Goal: Check status: Check status

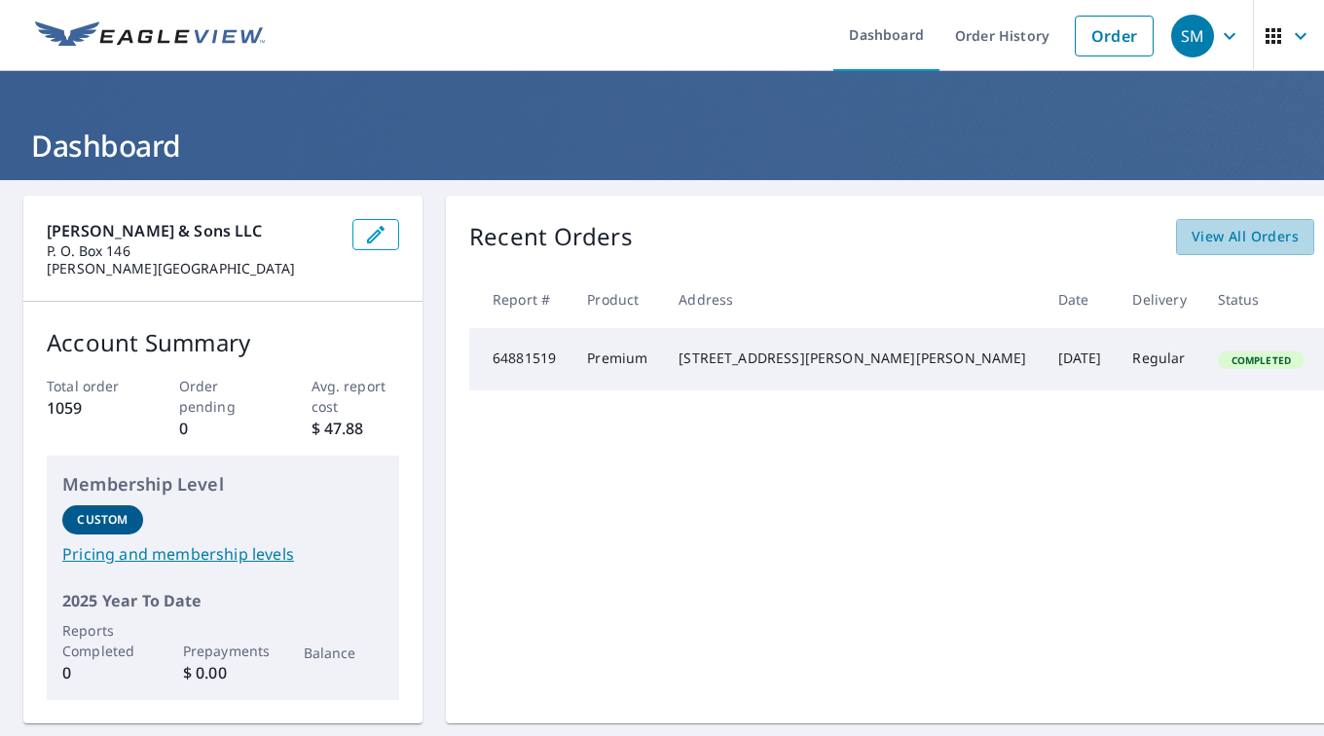
click at [1191, 237] on span "View All Orders" at bounding box center [1244, 237] width 107 height 24
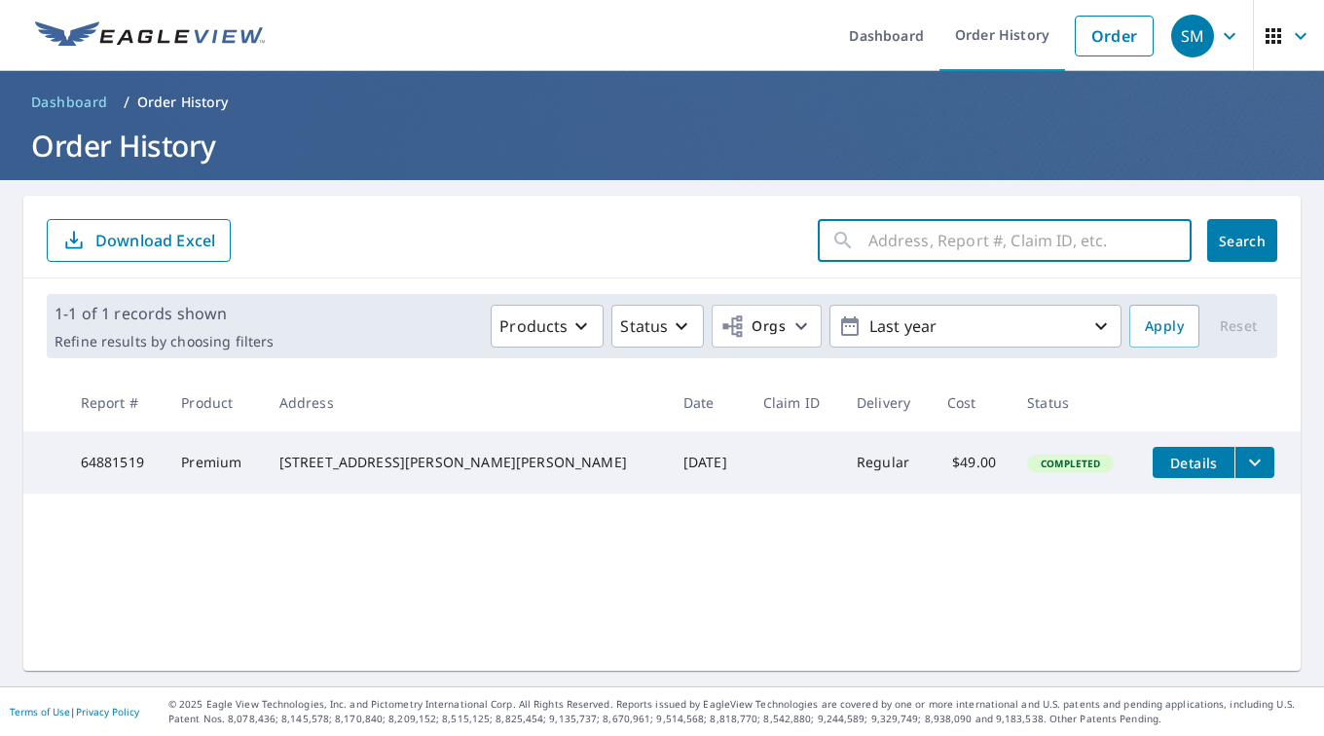
click at [888, 240] on input "text" at bounding box center [1029, 240] width 323 height 55
type input "17 [PERSON_NAME]"
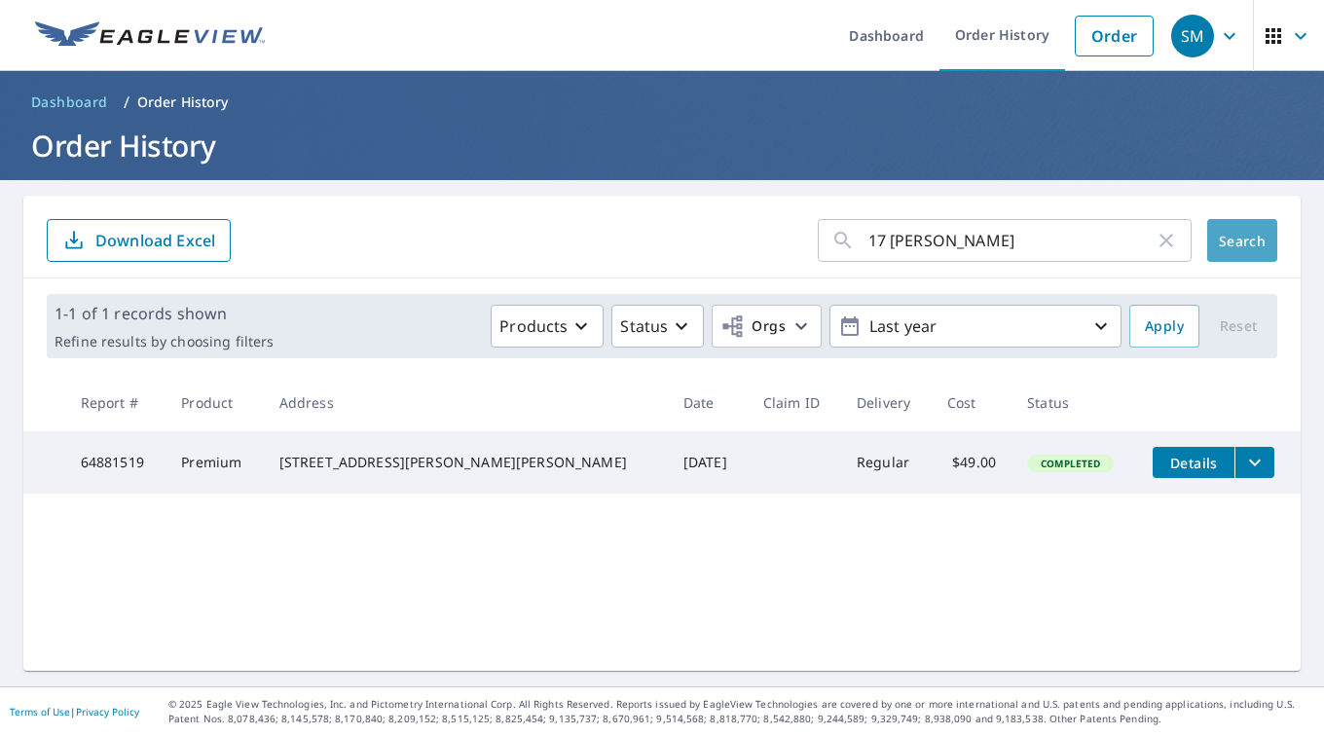
click at [1222, 247] on span "Search" at bounding box center [1241, 241] width 39 height 18
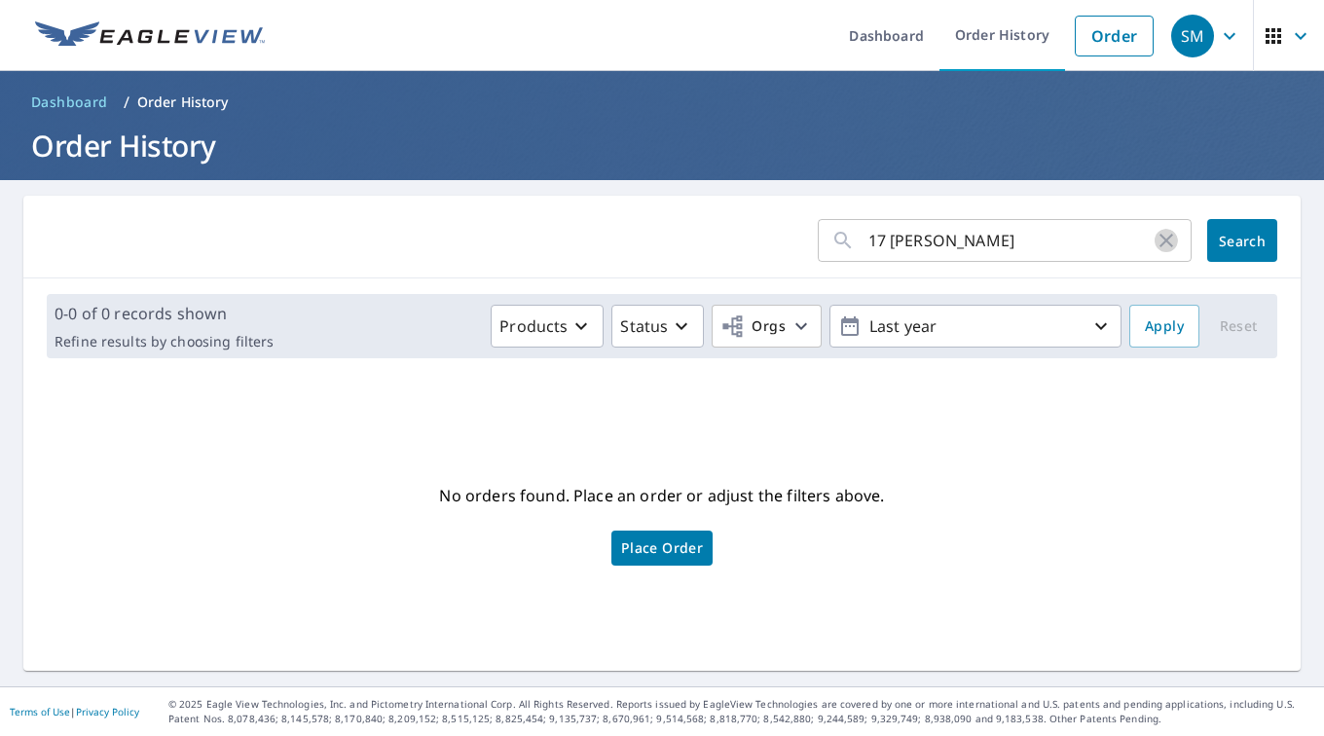
click at [1154, 245] on icon "button" at bounding box center [1165, 240] width 23 height 23
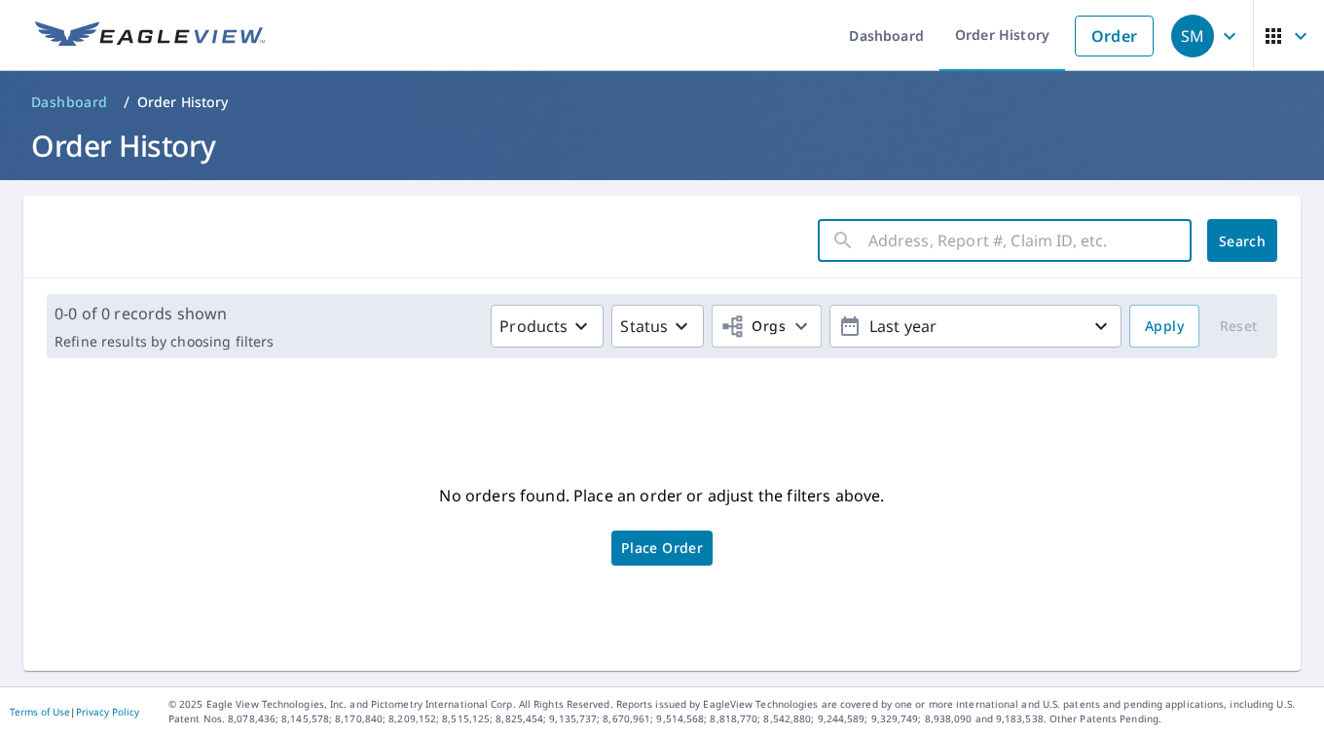
click at [953, 244] on input "text" at bounding box center [1029, 240] width 323 height 55
type input "[STREET_ADDRESS][PERSON_NAME]"
click at [1223, 242] on span "Search" at bounding box center [1241, 241] width 39 height 18
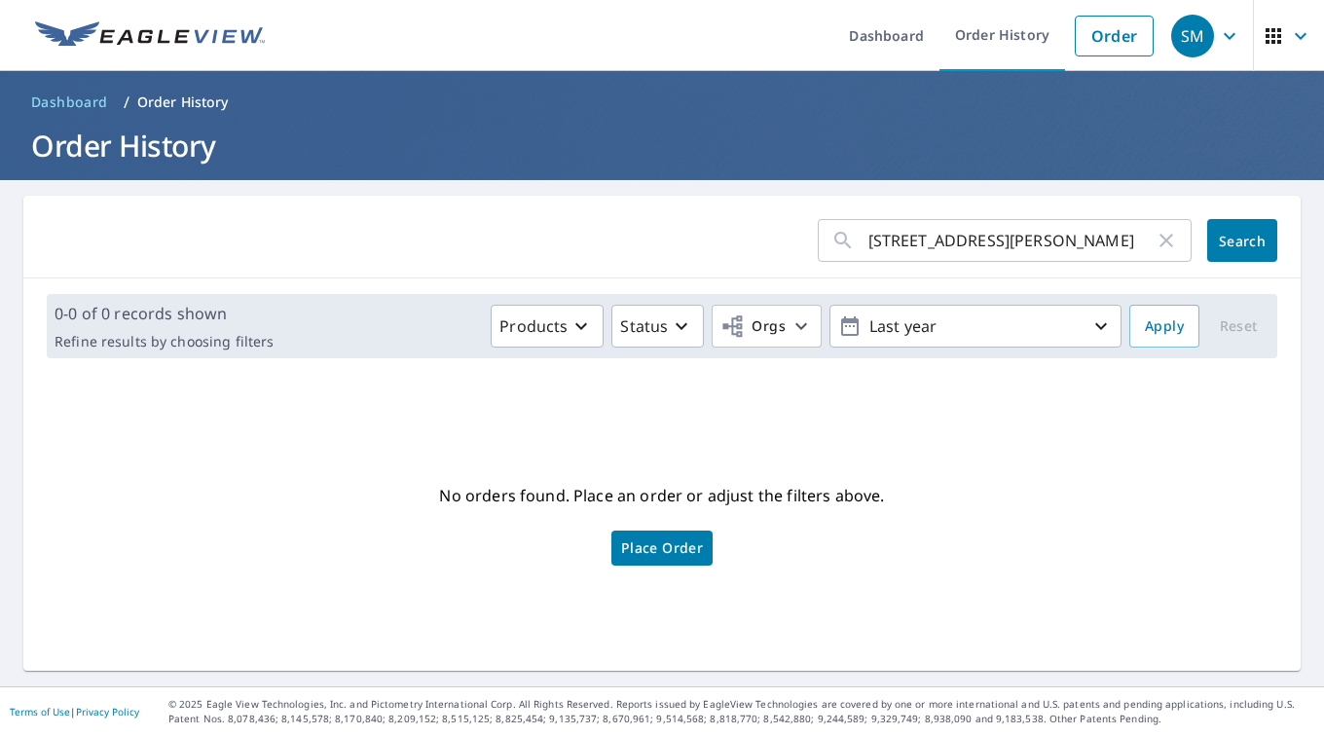
click at [655, 553] on span "Place Order" at bounding box center [662, 548] width 82 height 10
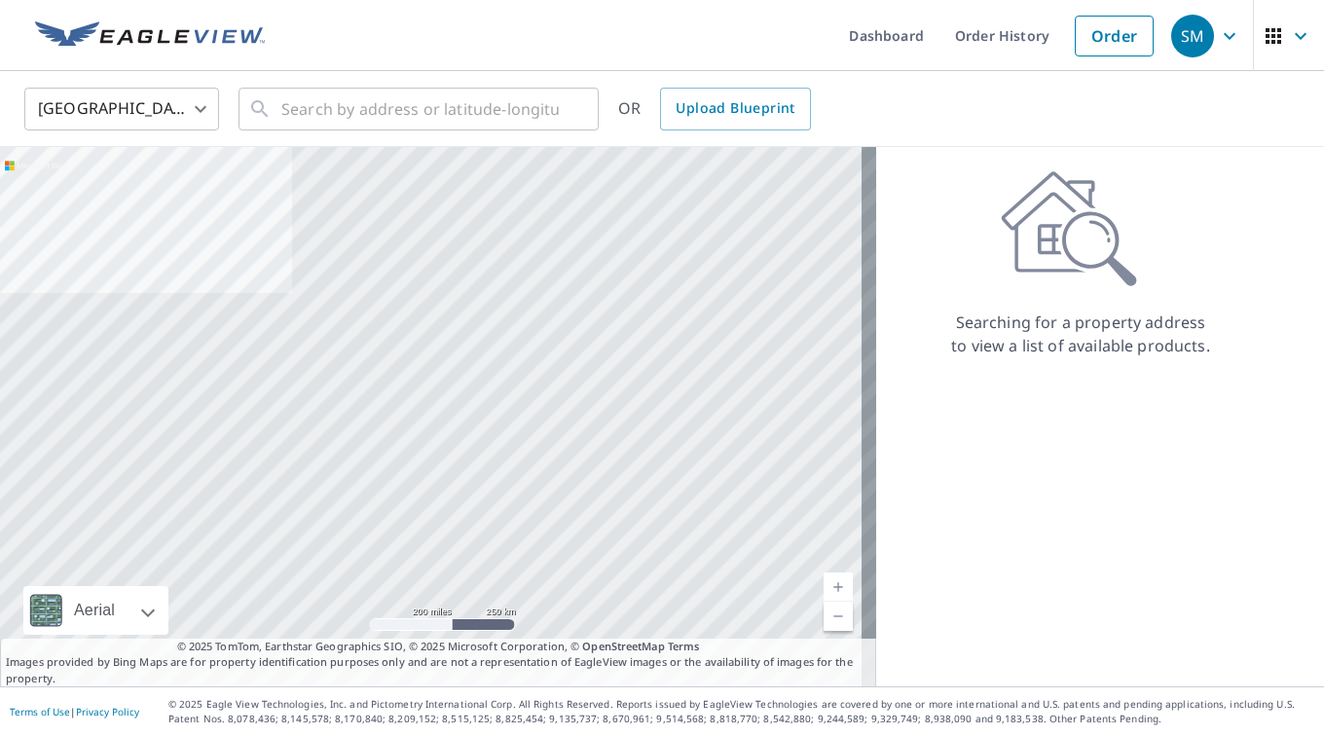
click at [982, 32] on link "Order History" at bounding box center [1002, 35] width 126 height 71
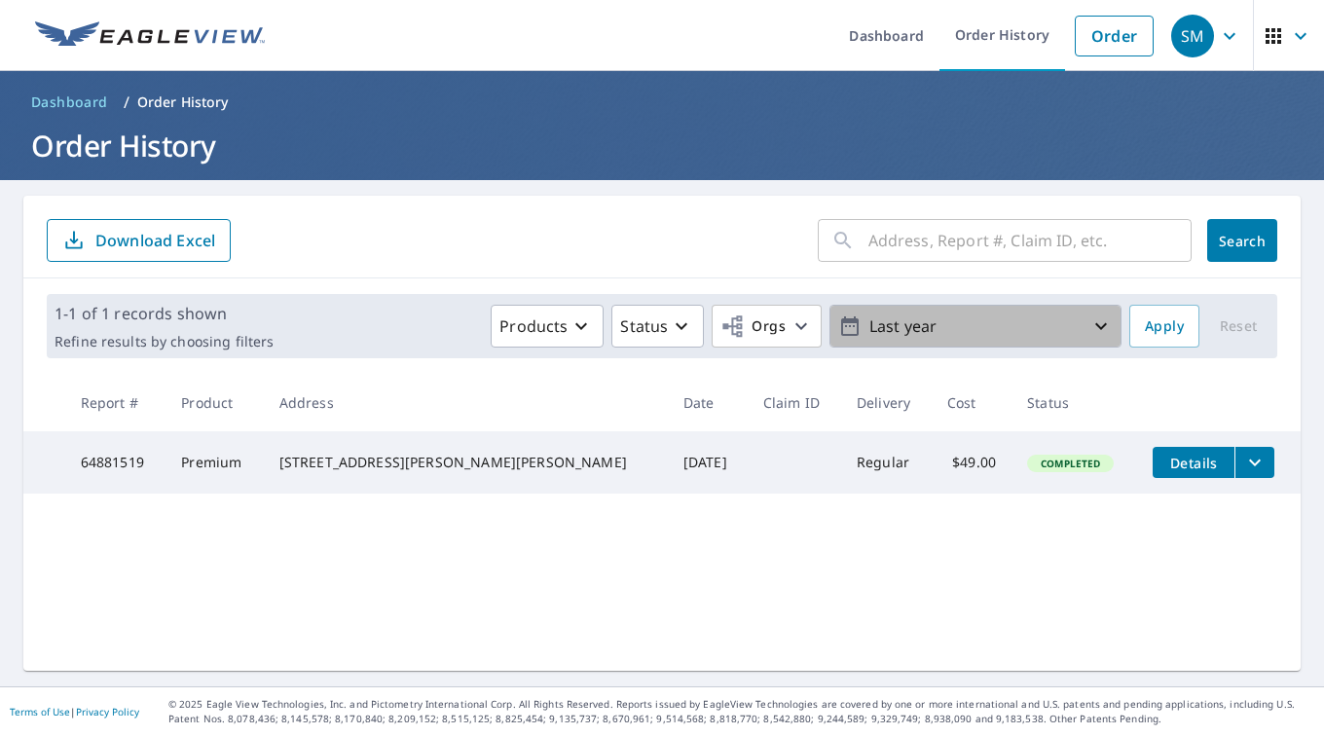
click at [915, 311] on p "Last year" at bounding box center [975, 327] width 228 height 34
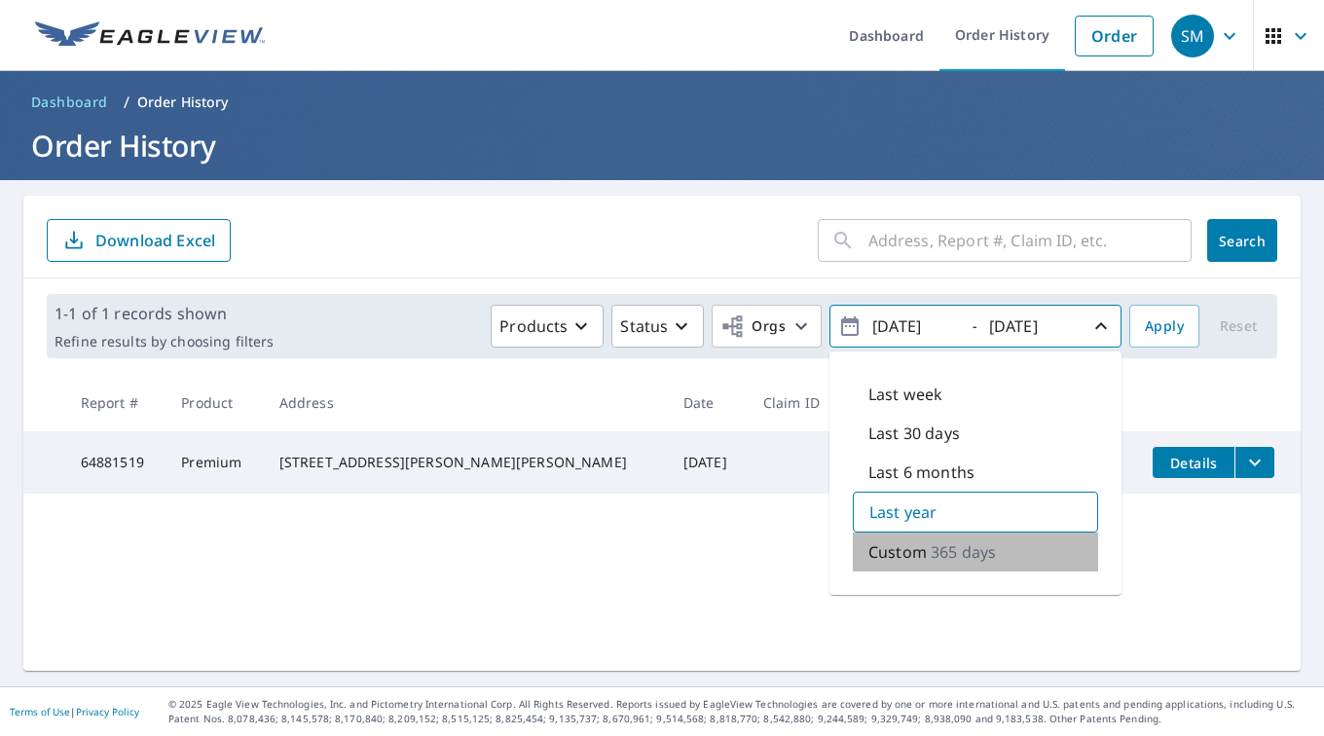
click at [896, 554] on p "Custom" at bounding box center [897, 551] width 58 height 23
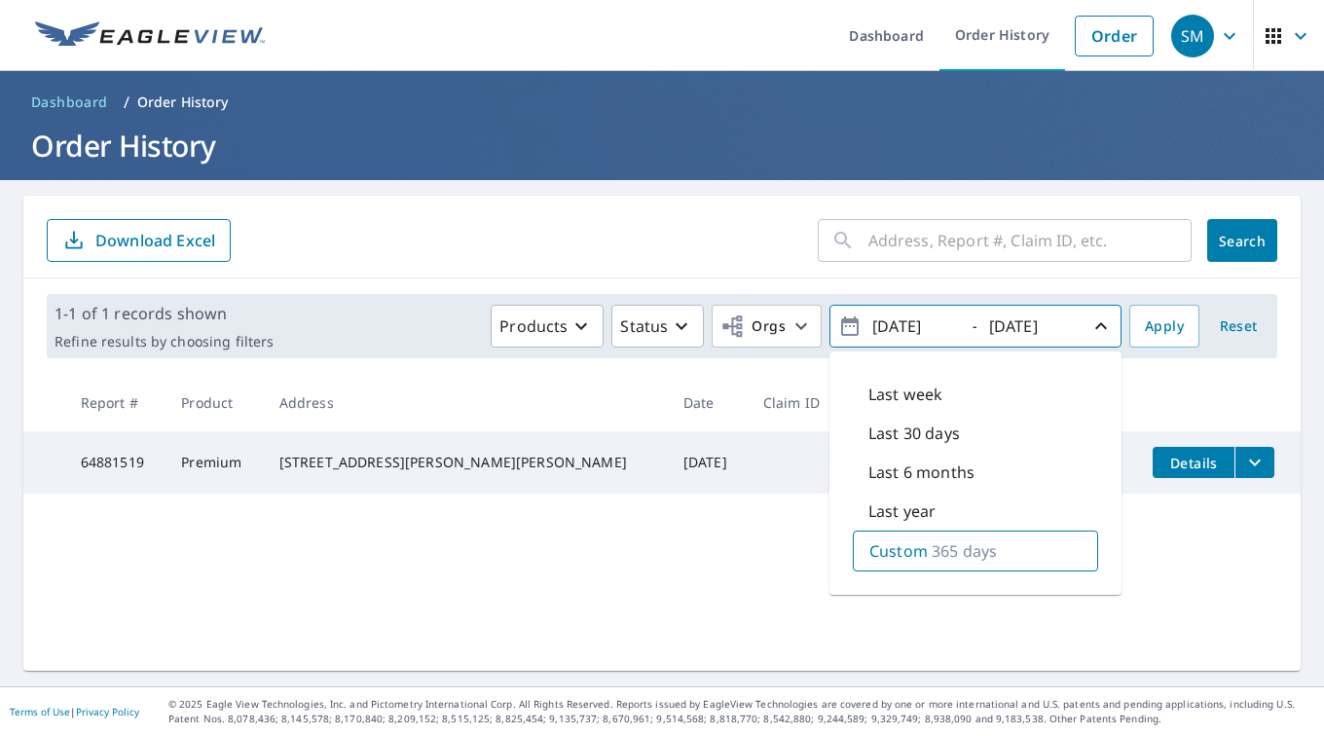
click at [965, 546] on p "365 days" at bounding box center [963, 550] width 65 height 23
click at [841, 329] on icon "button" at bounding box center [850, 325] width 18 height 19
click at [838, 326] on icon "button" at bounding box center [849, 325] width 23 height 23
click at [880, 329] on input "2024/10/09" at bounding box center [913, 325] width 95 height 31
type input "2019/01/19"
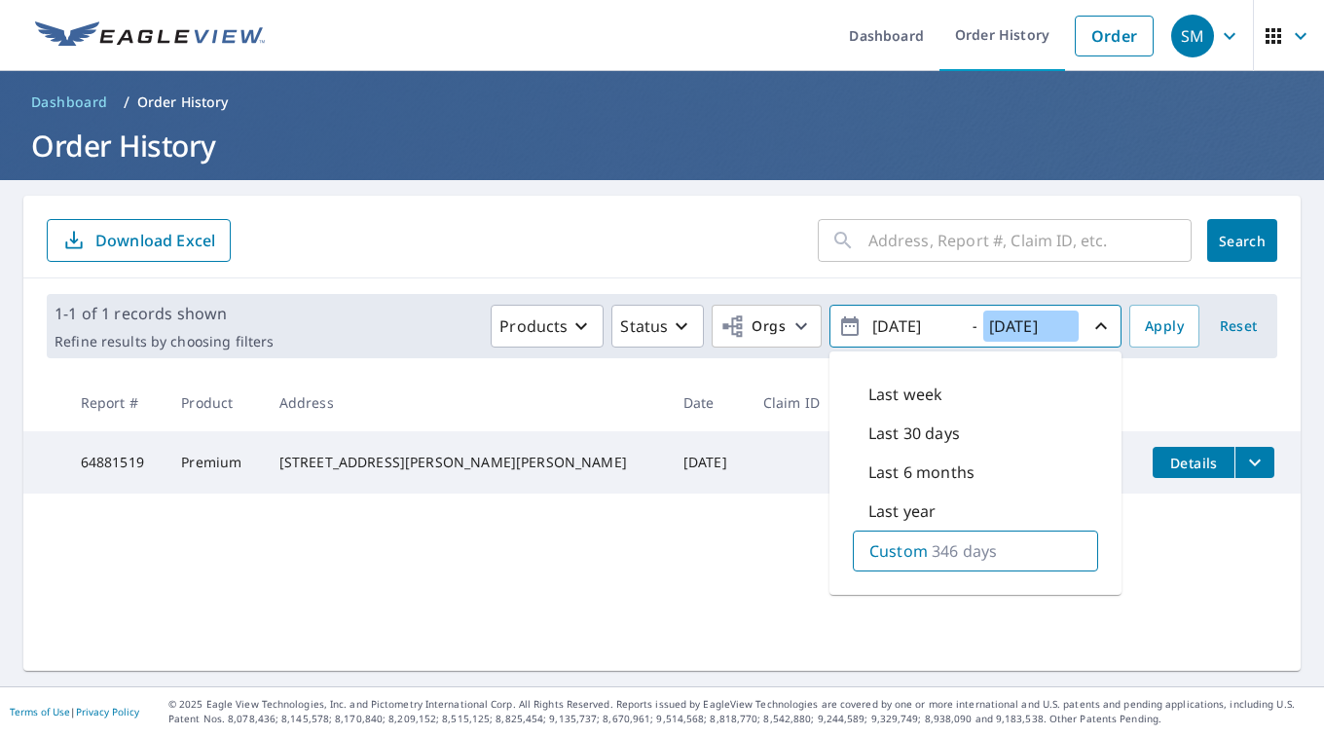
type input "2019/12/31"
click at [1151, 331] on span "Apply" at bounding box center [1164, 326] width 39 height 24
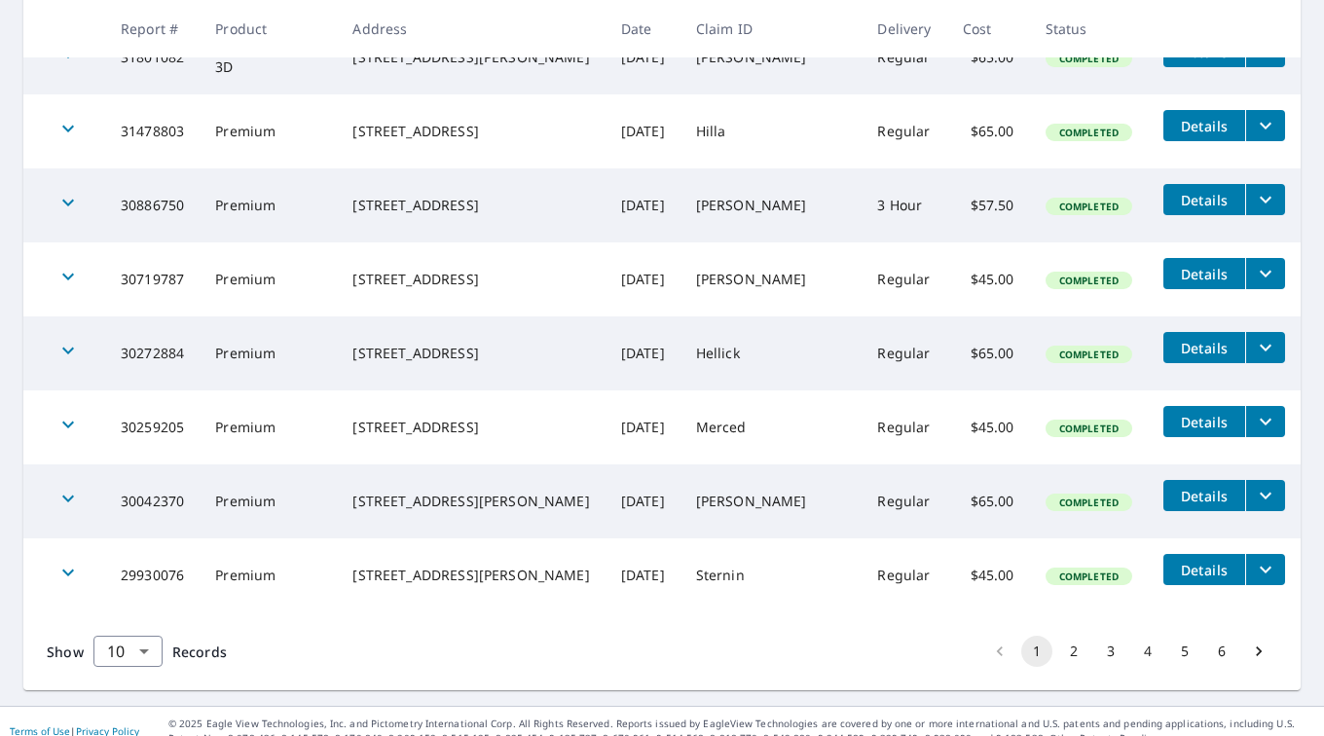
scroll to position [578, 0]
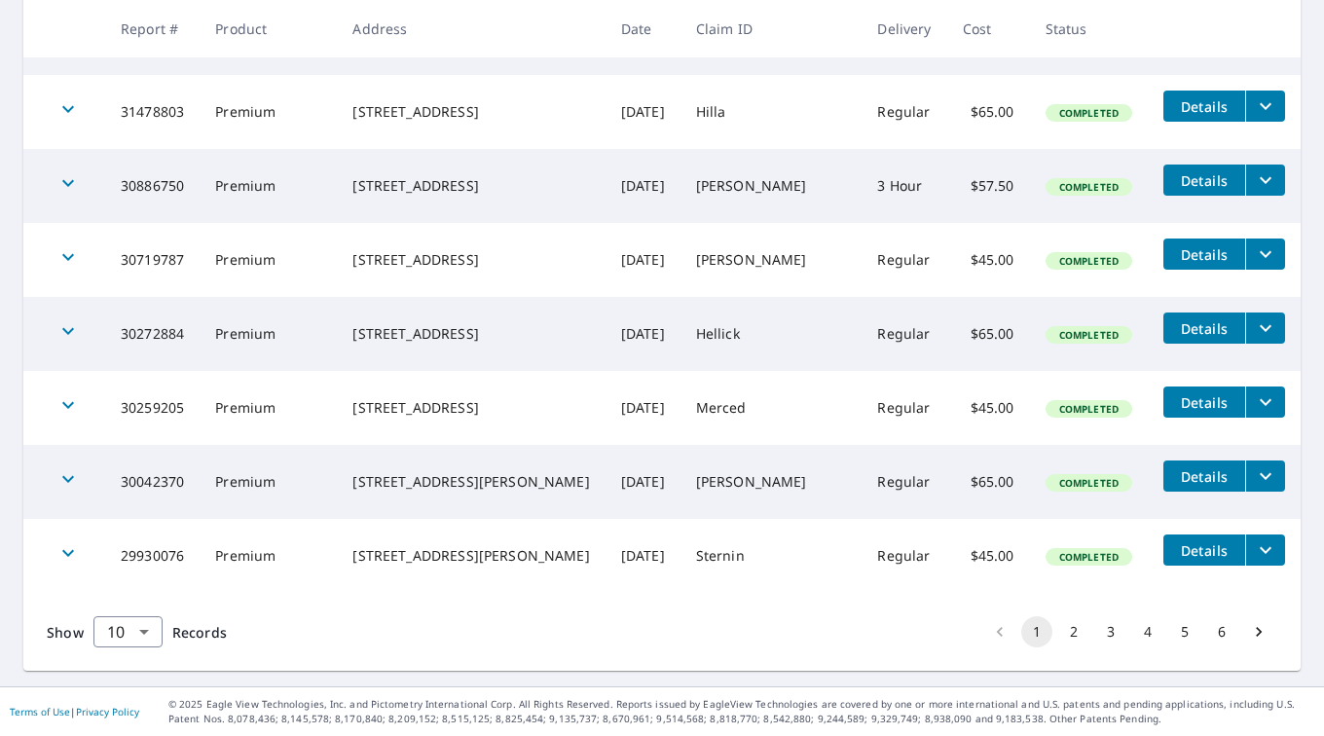
click at [1171, 624] on button "5" at bounding box center [1184, 631] width 31 height 31
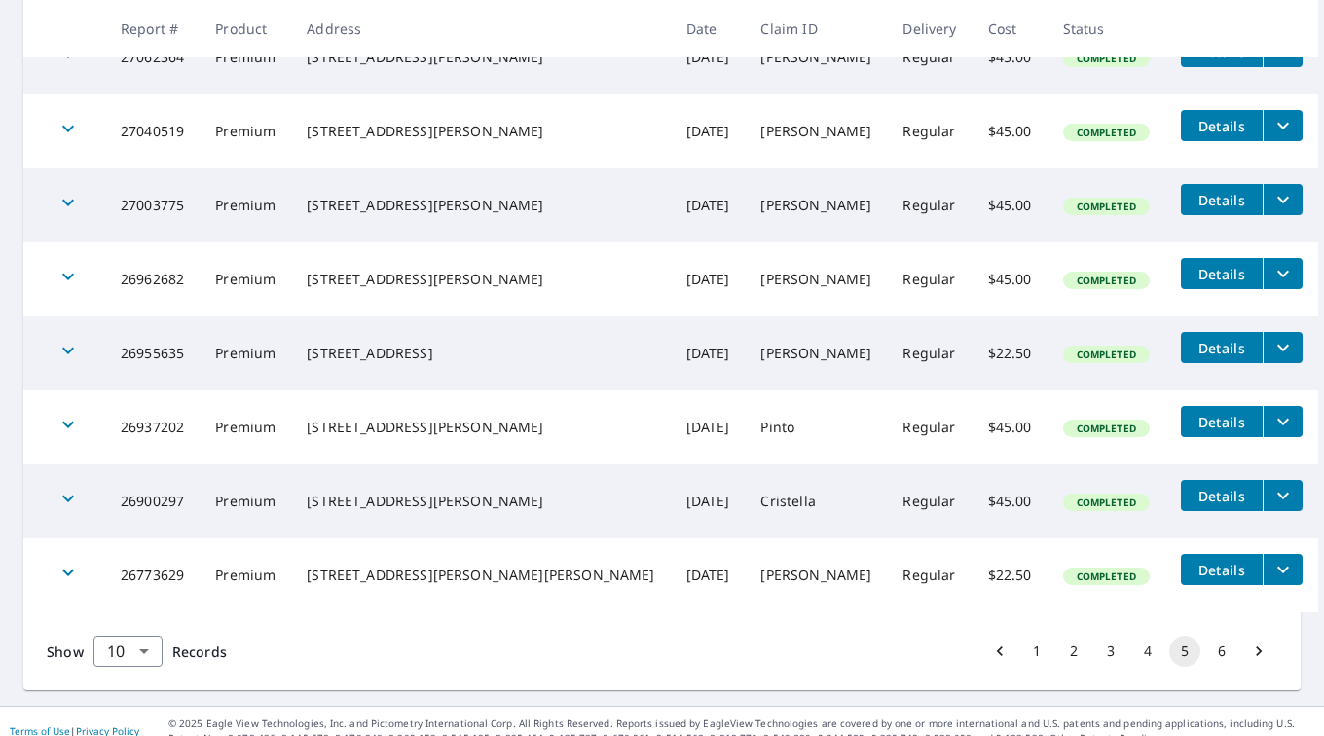
scroll to position [578, 0]
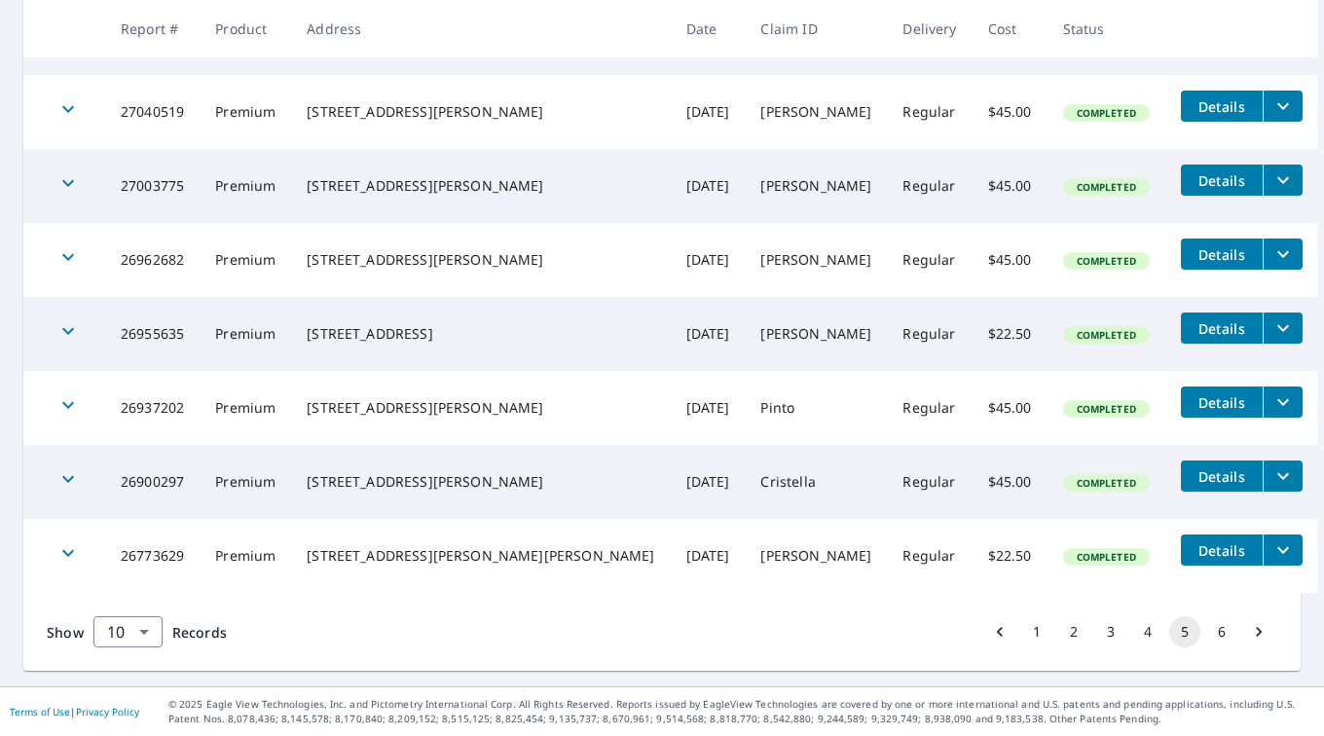
click at [1206, 630] on button "6" at bounding box center [1221, 631] width 31 height 31
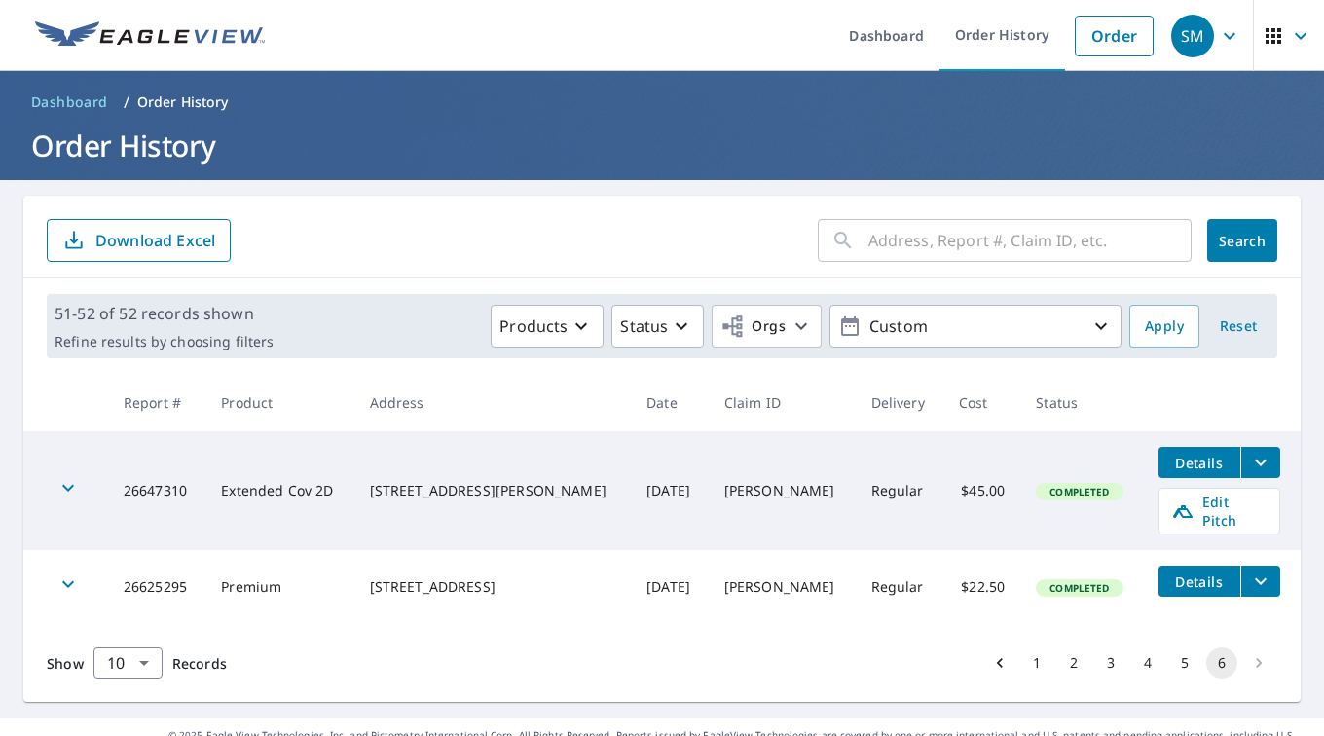
click at [1242, 648] on li "pagination navigation" at bounding box center [1258, 662] width 37 height 31
click at [1089, 327] on icon "button" at bounding box center [1100, 325] width 23 height 23
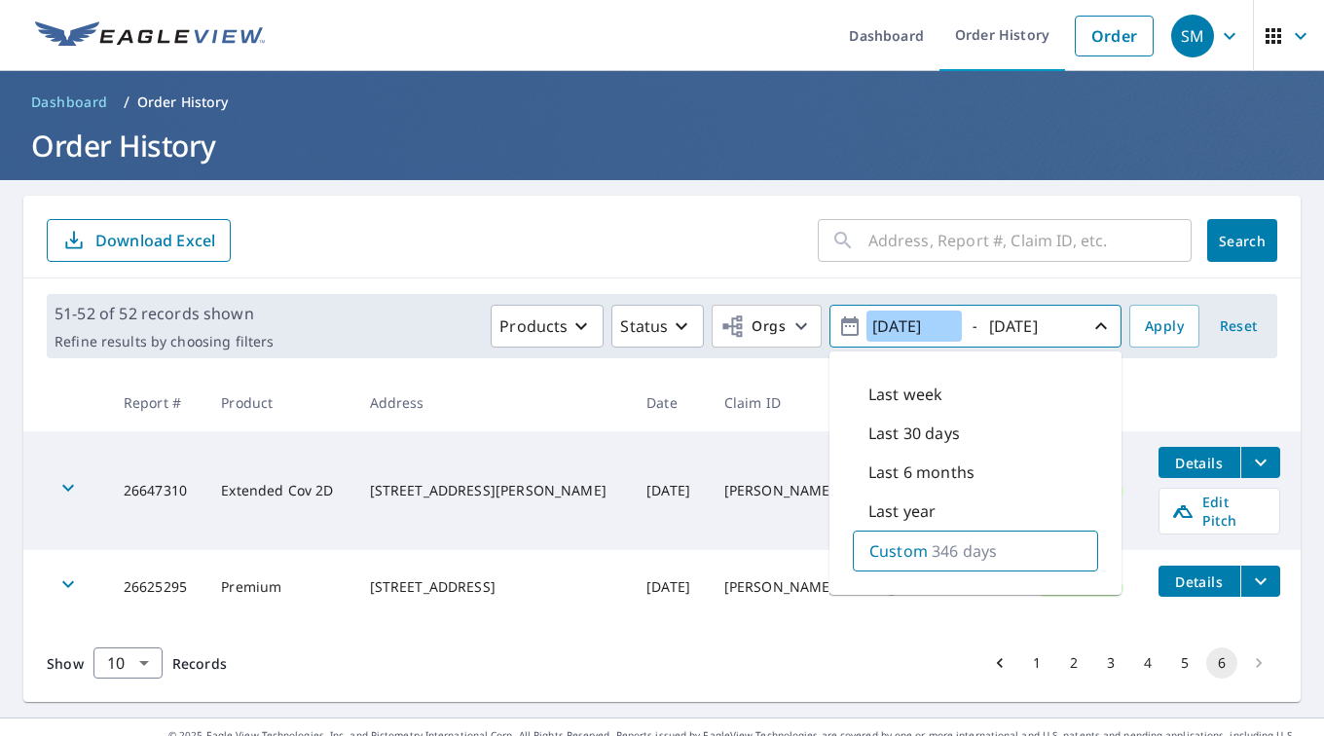
drag, startPoint x: 941, startPoint y: 329, endPoint x: 924, endPoint y: 334, distance: 18.2
click at [924, 334] on input "2019/01/19" at bounding box center [913, 325] width 95 height 31
type input "2019/01/01"
click at [1150, 324] on span "Apply" at bounding box center [1164, 326] width 39 height 24
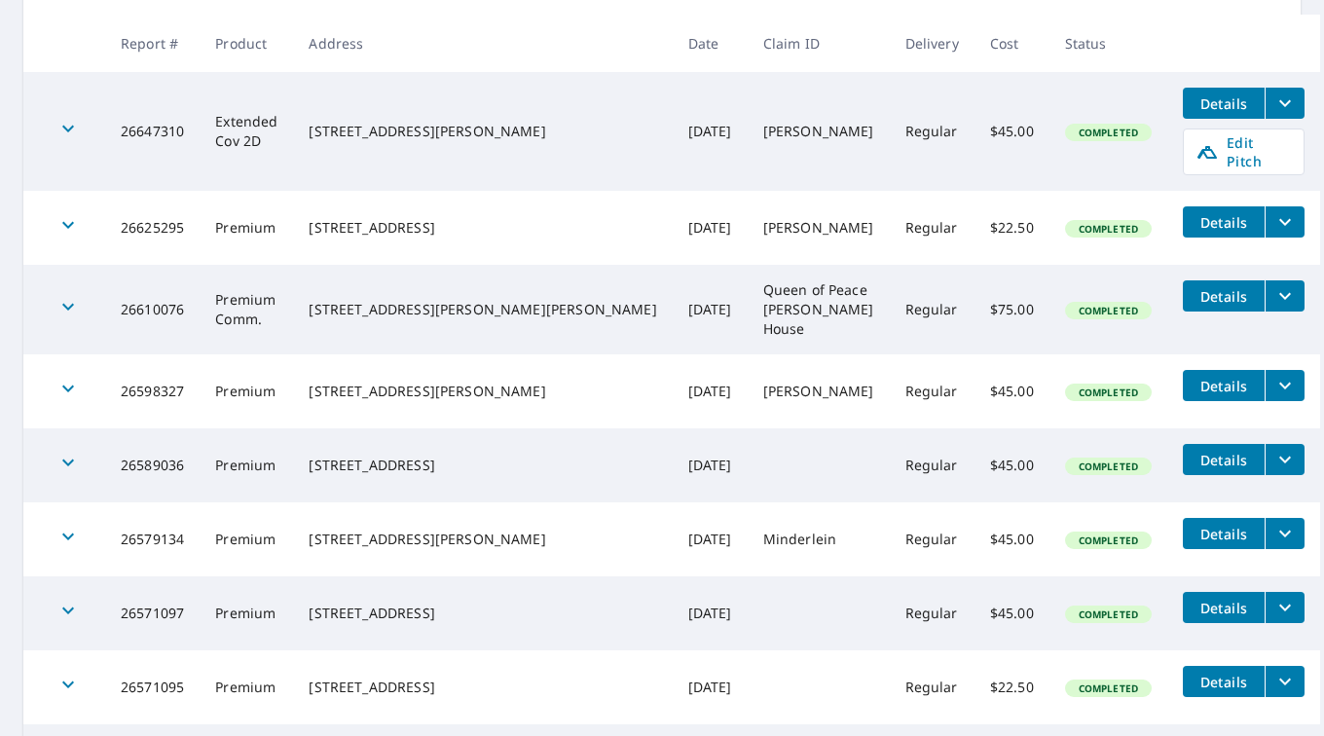
scroll to position [341, 0]
